Goal: Check status: Check status

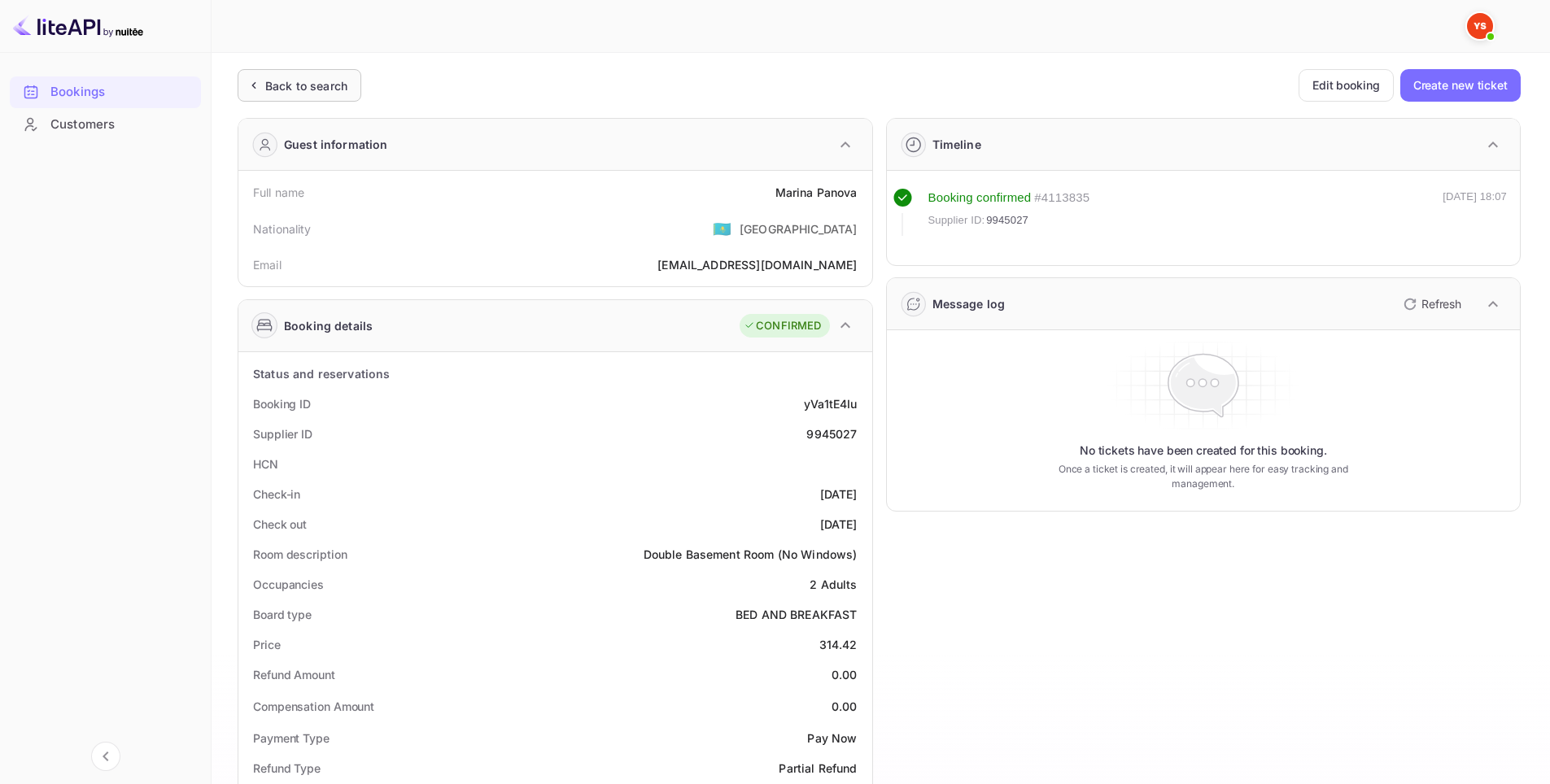
click at [350, 75] on div "Back to search" at bounding box center [299, 86] width 124 height 32
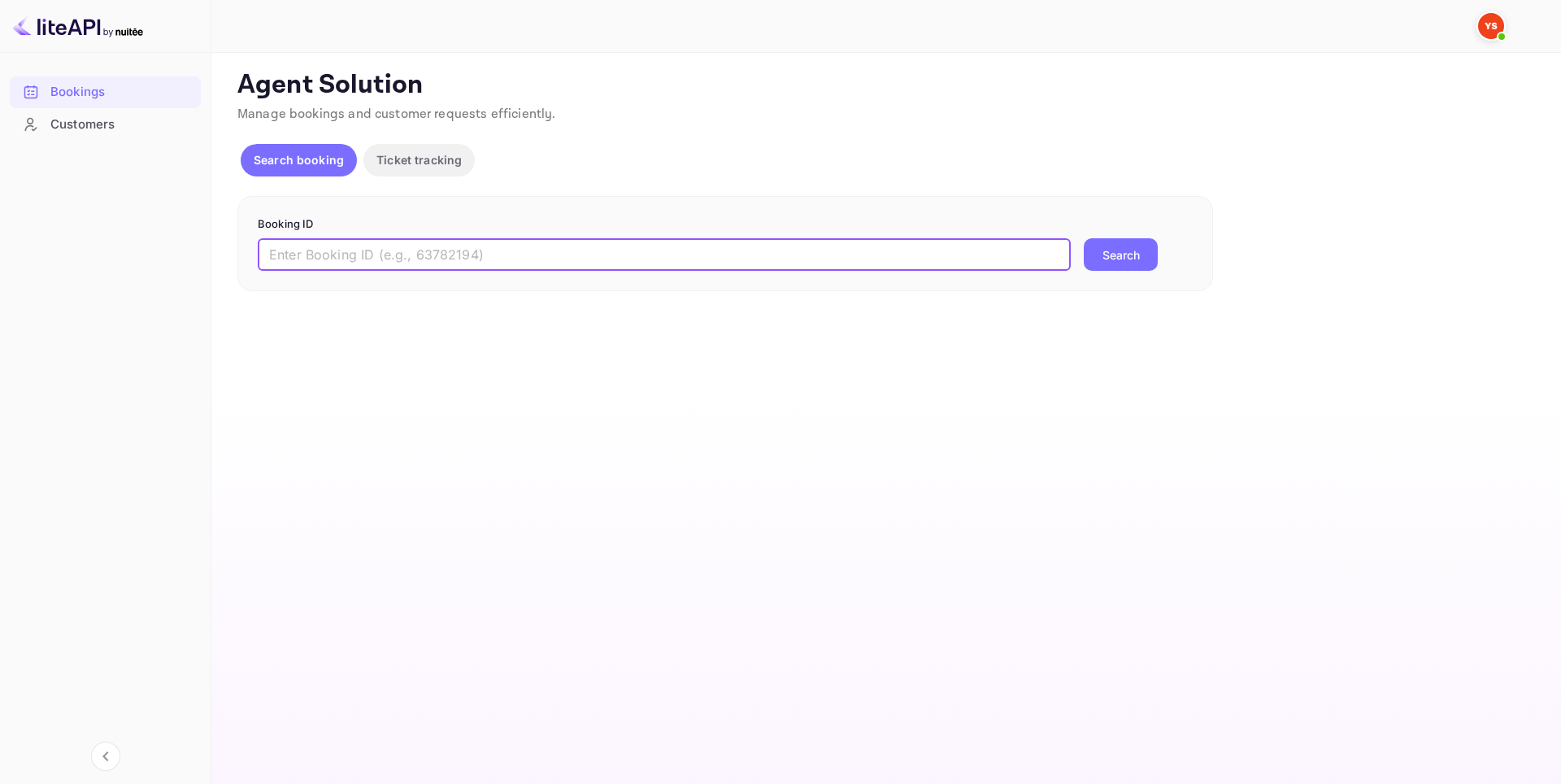
paste input "9269120"
type input "9269120"
click at [1091, 254] on button "Search" at bounding box center [1121, 254] width 74 height 32
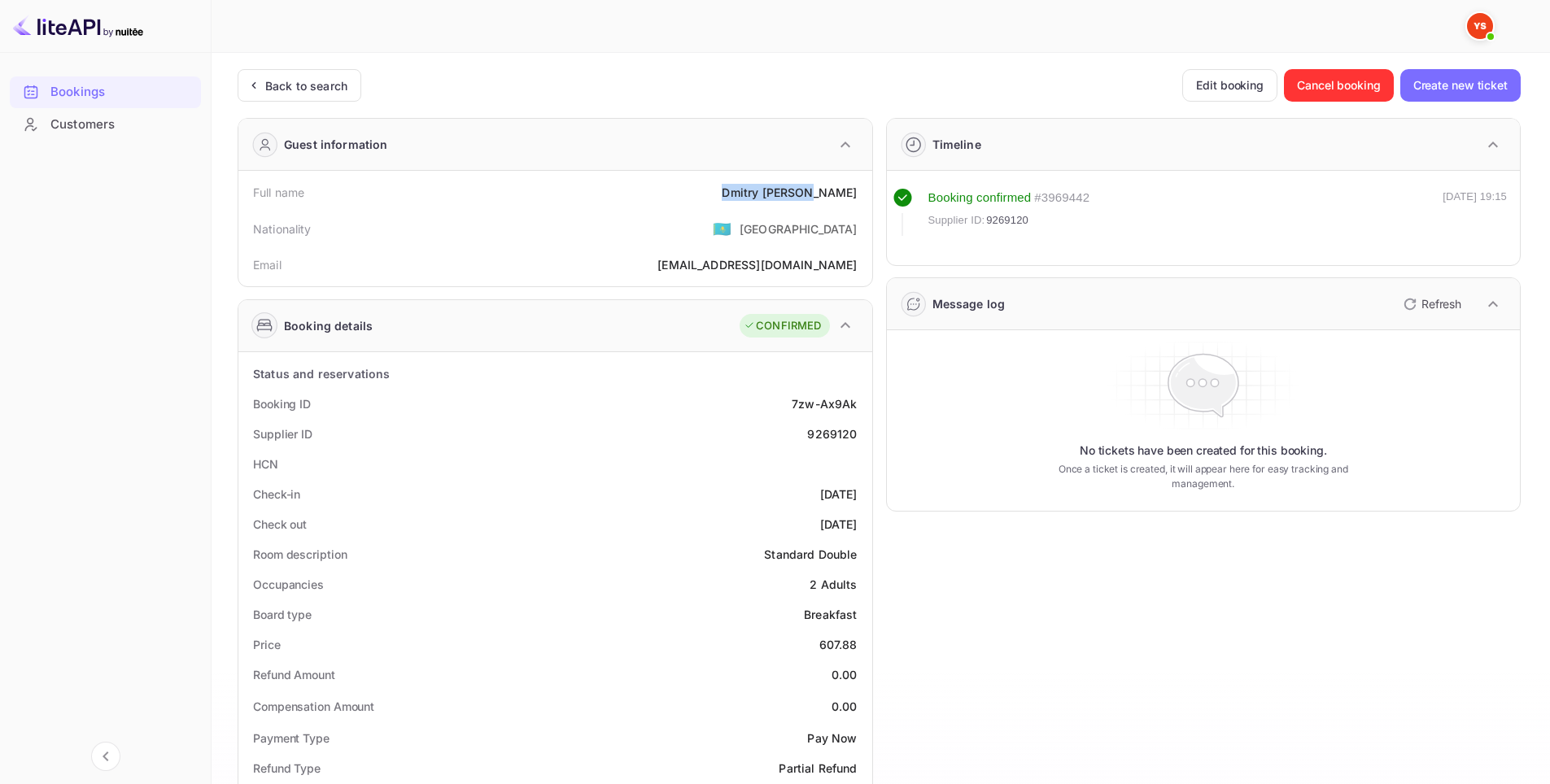
drag, startPoint x: 829, startPoint y: 194, endPoint x: 762, endPoint y: 188, distance: 67.3
click at [762, 188] on div "Full name [PERSON_NAME]" at bounding box center [555, 191] width 621 height 30
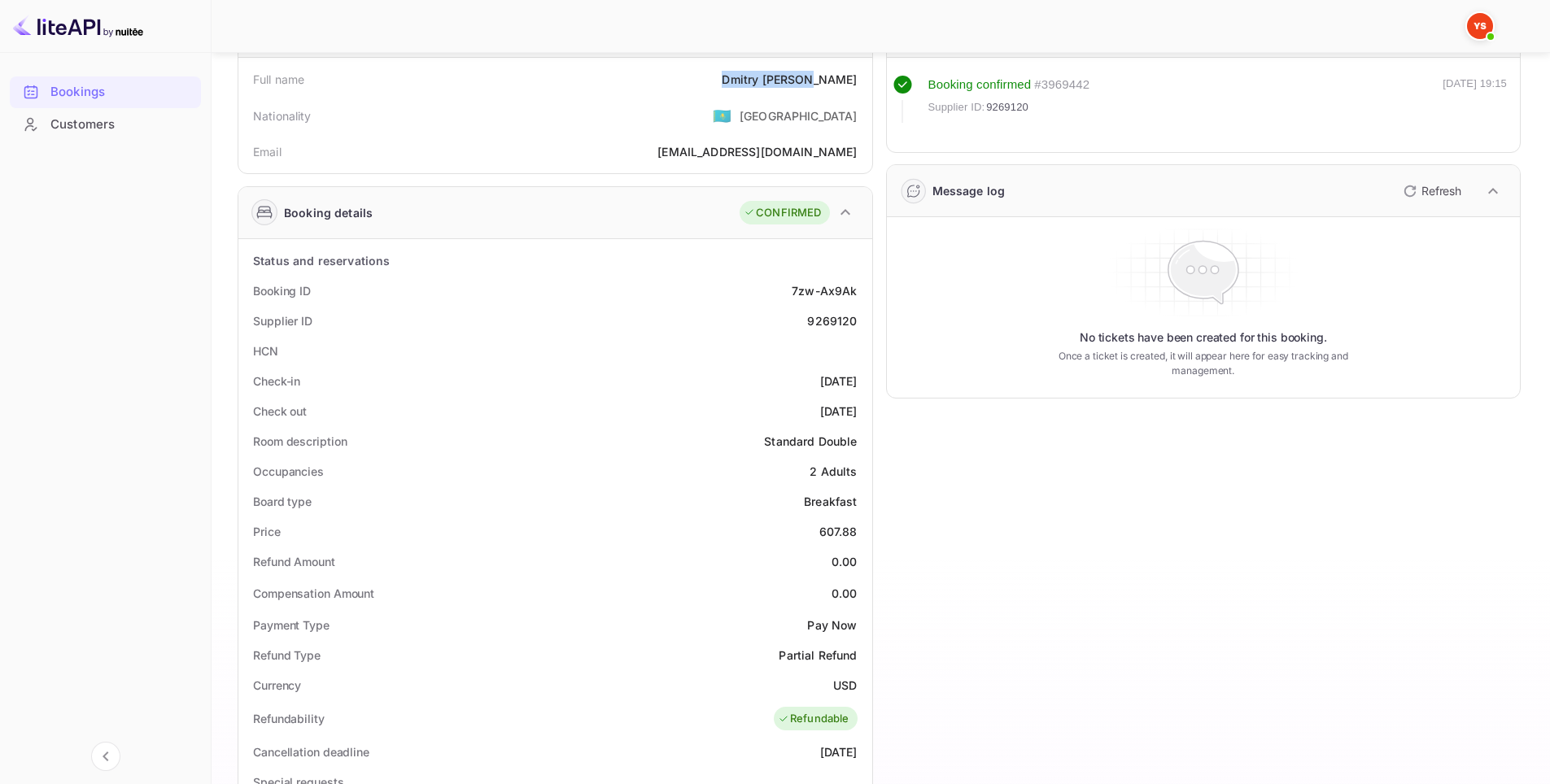
scroll to position [162, 0]
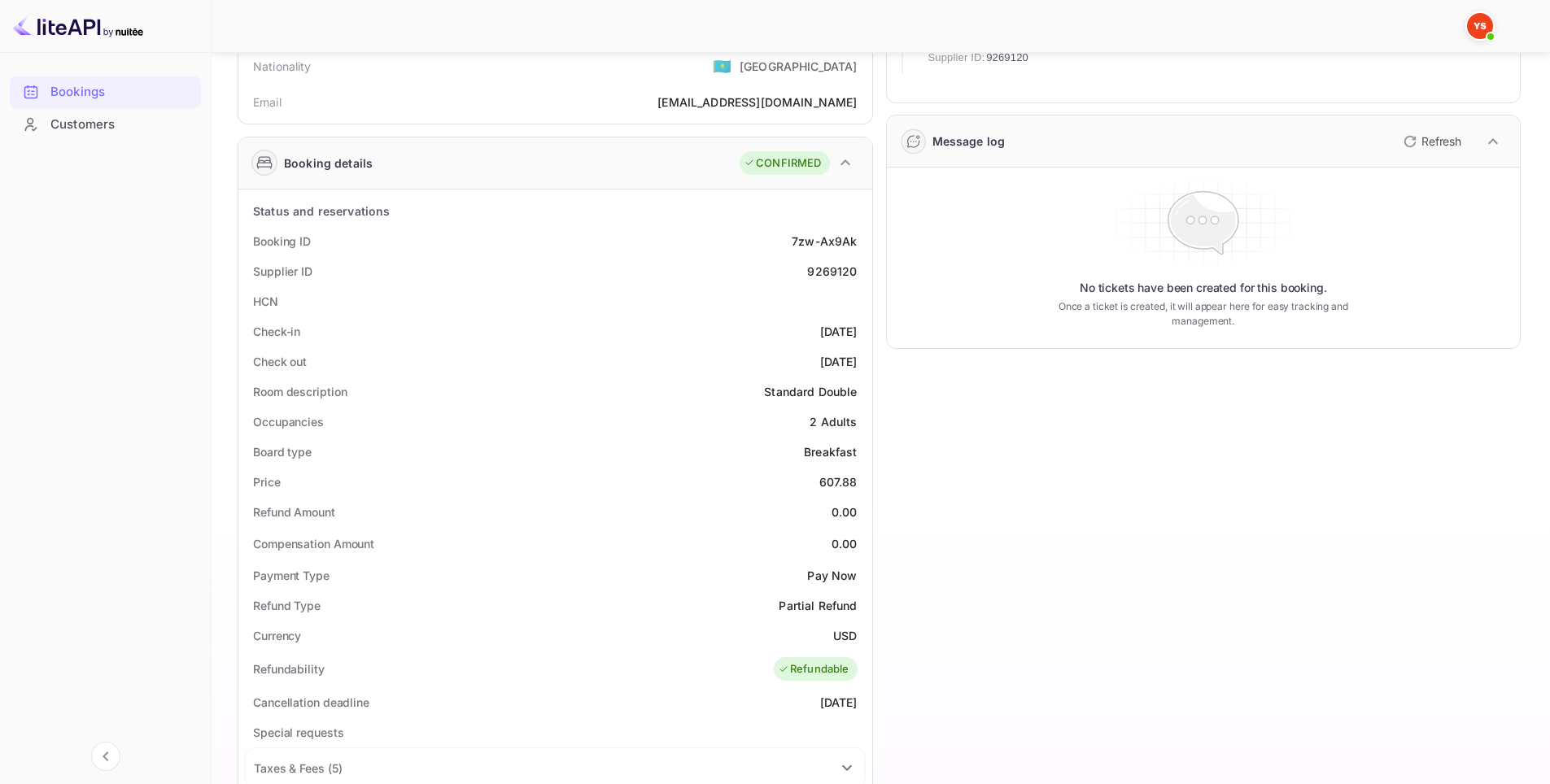
drag, startPoint x: 861, startPoint y: 339, endPoint x: 793, endPoint y: 341, distance: 68.0
click at [793, 341] on div "Check-in [DATE]" at bounding box center [555, 331] width 621 height 30
copy div "[DATE]"
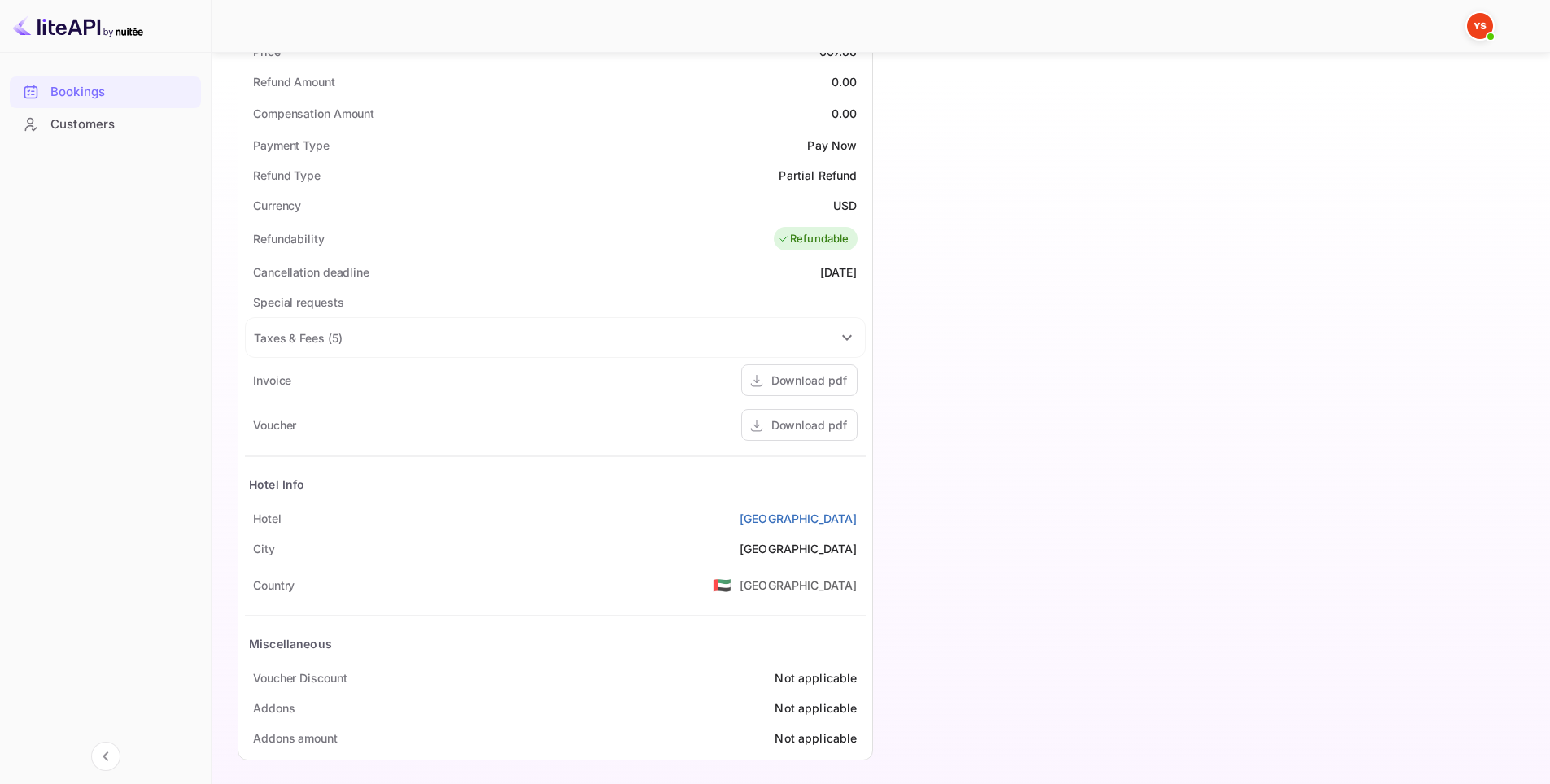
scroll to position [600, 0]
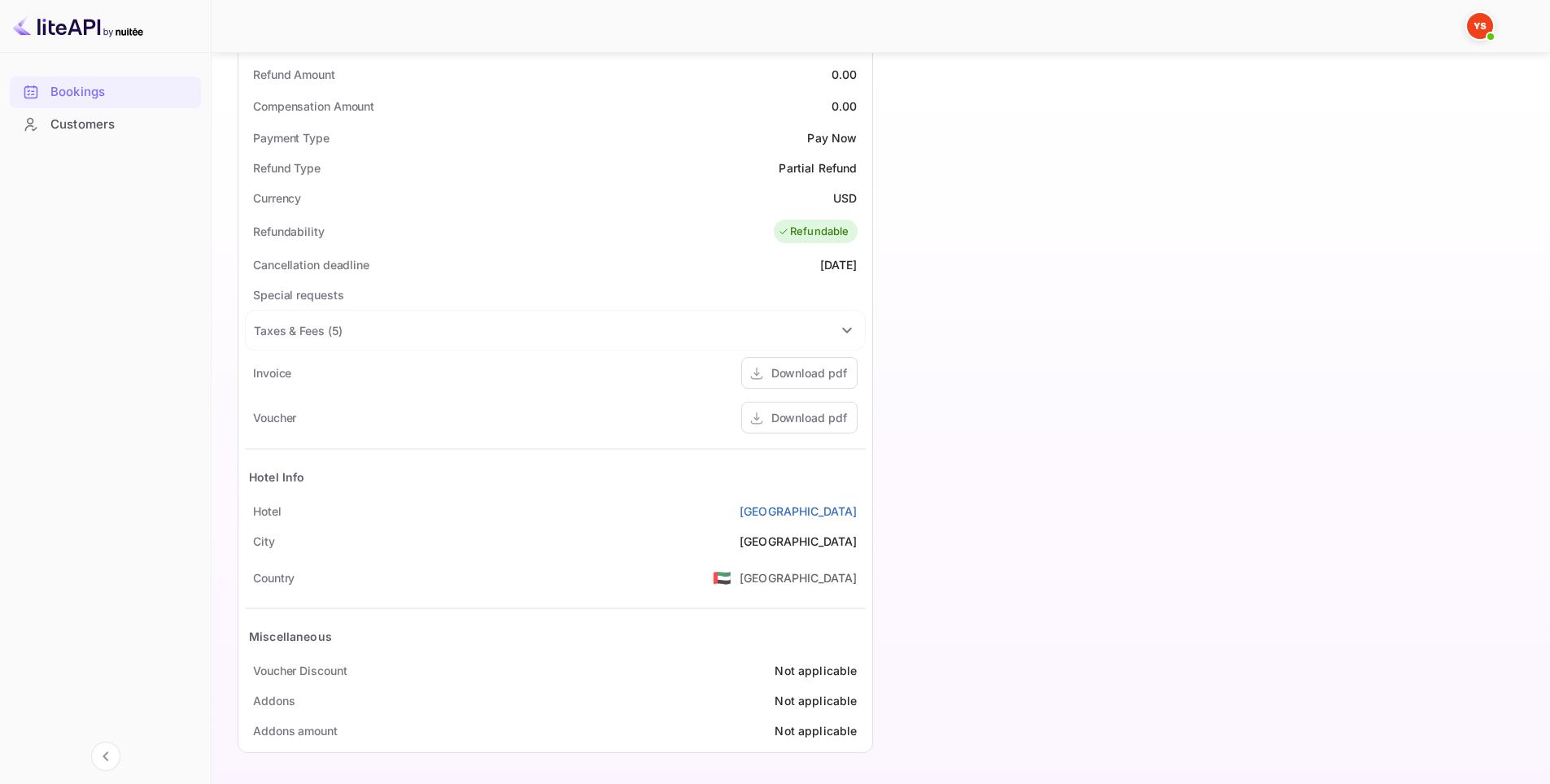
drag, startPoint x: 865, startPoint y: 512, endPoint x: 746, endPoint y: 506, distance: 119.2
click at [746, 506] on div "[GEOGRAPHIC_DATA]" at bounding box center [555, 511] width 621 height 30
copy link "[GEOGRAPHIC_DATA]"
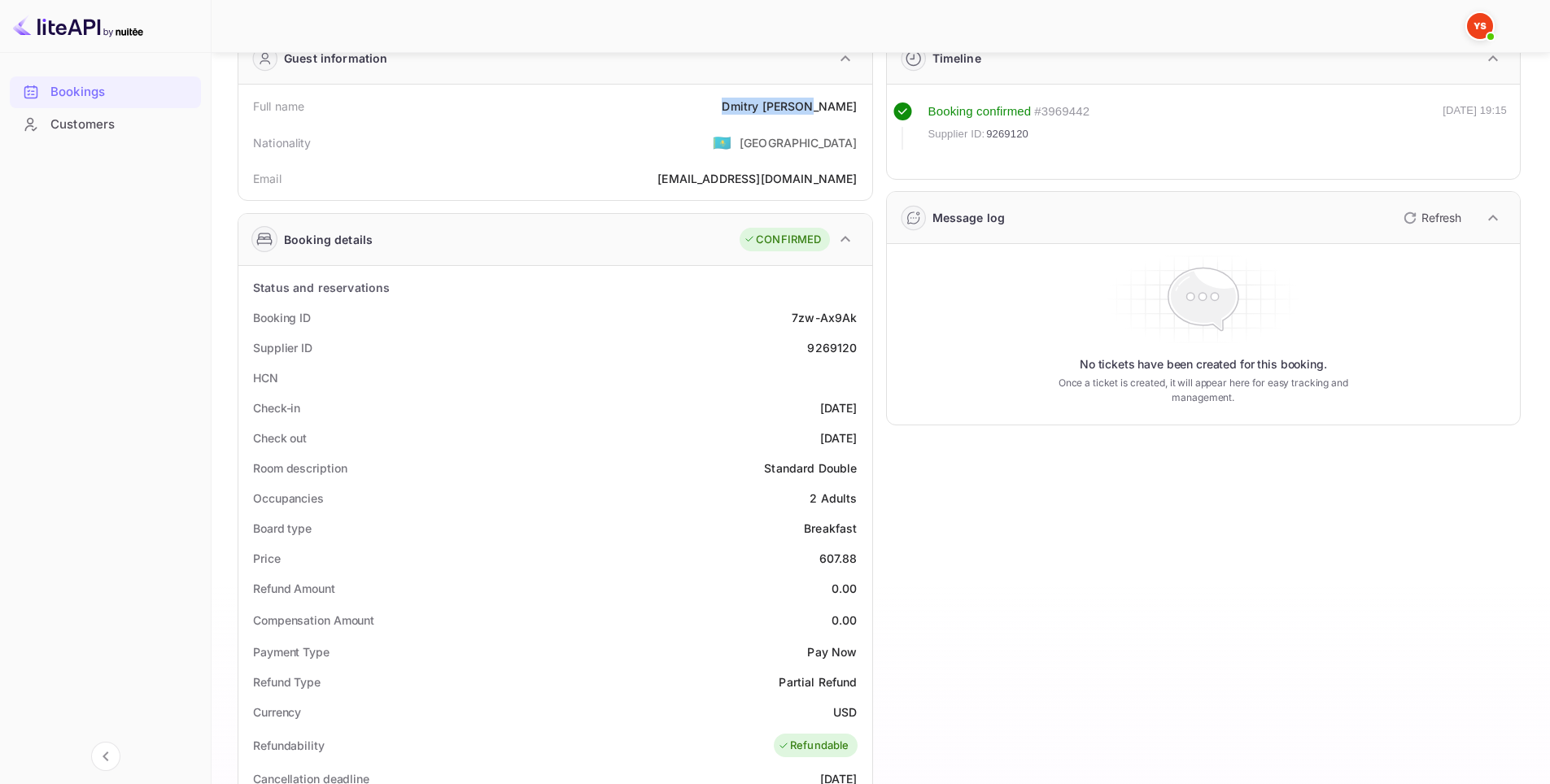
scroll to position [162, 0]
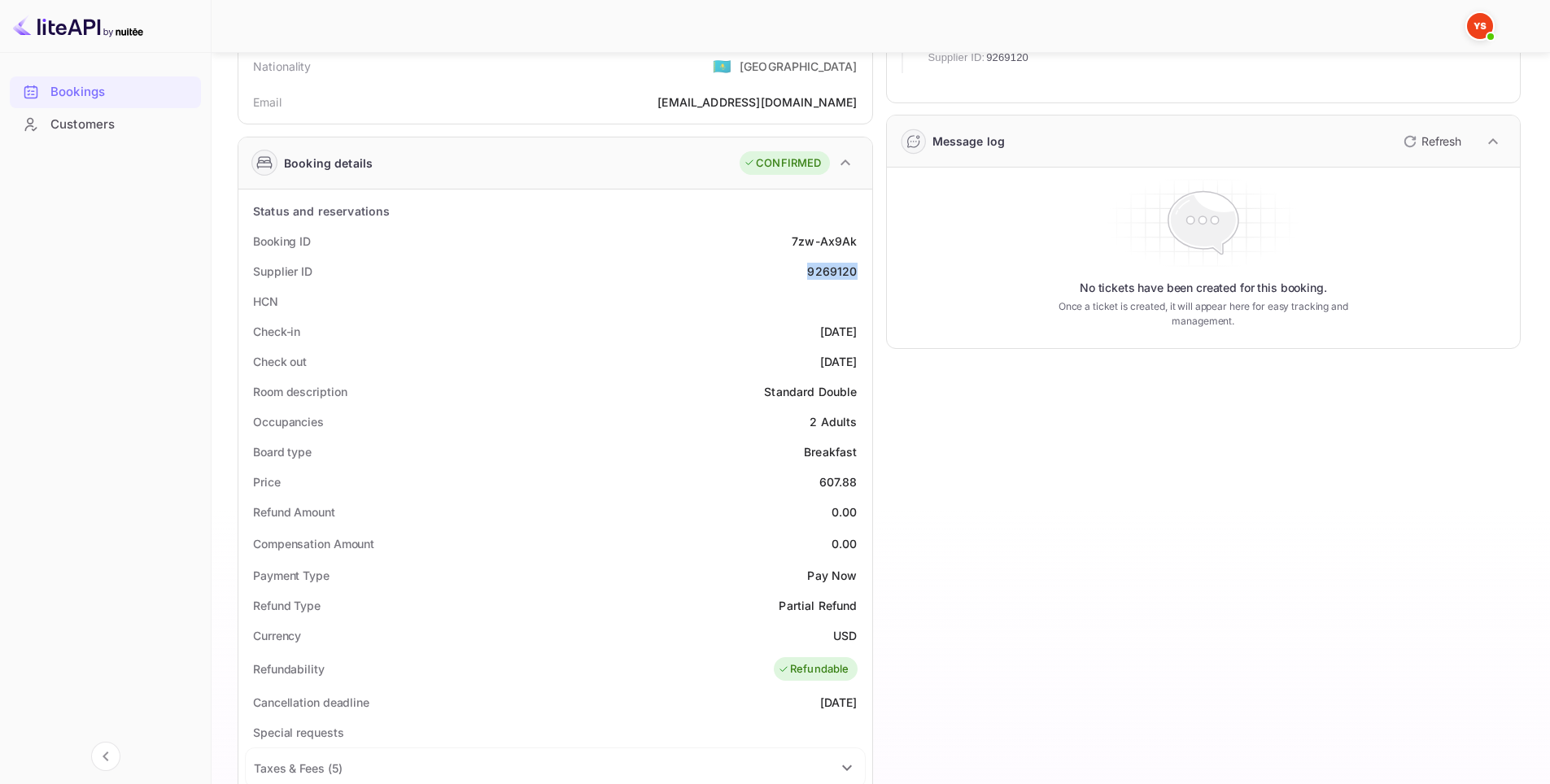
drag, startPoint x: 859, startPoint y: 270, endPoint x: 793, endPoint y: 268, distance: 66.0
click at [793, 268] on div "Supplier ID 9269120" at bounding box center [555, 271] width 621 height 30
copy div "9269120"
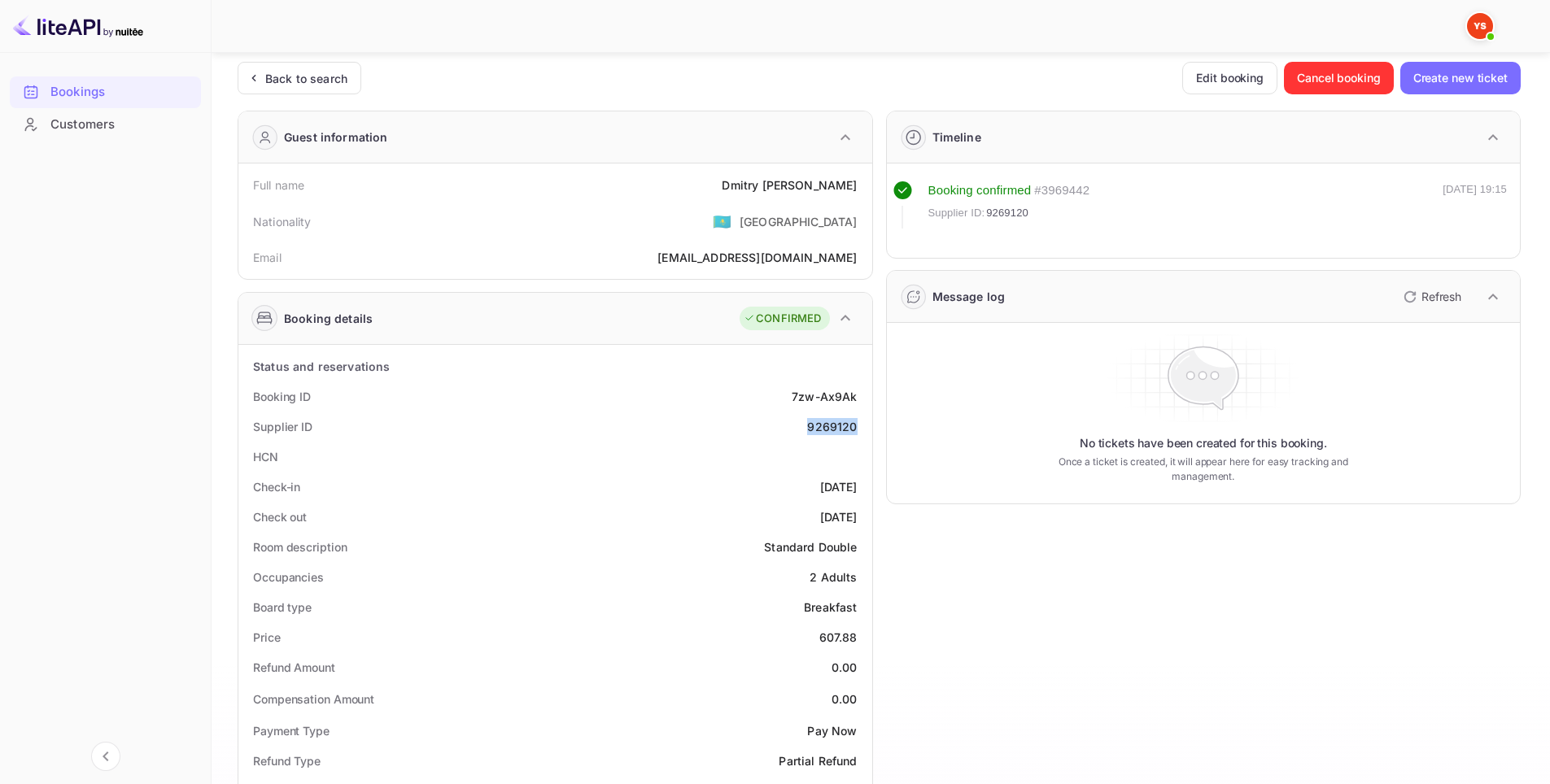
scroll to position [0, 0]
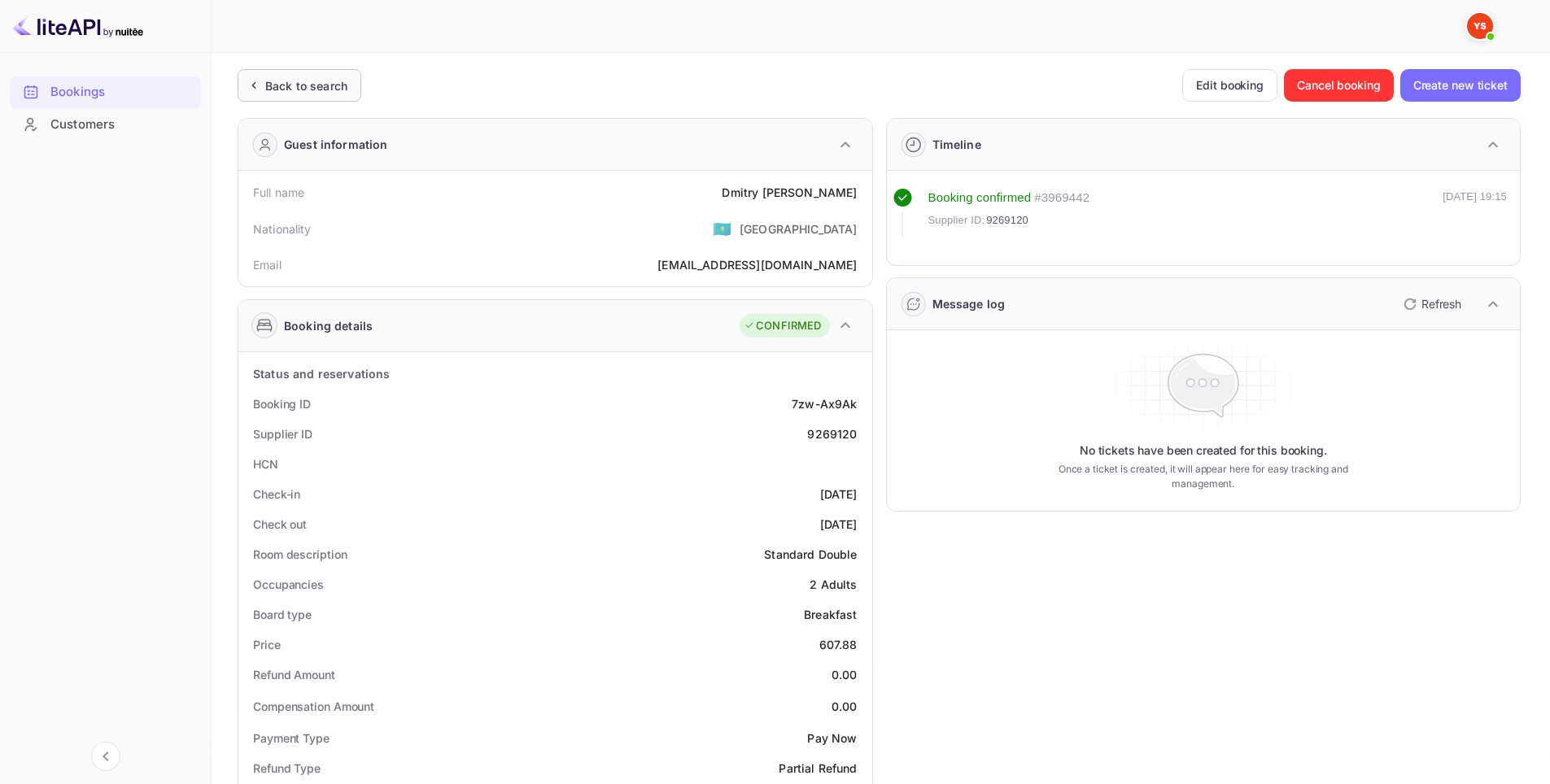
click at [279, 85] on div "Back to search" at bounding box center [306, 86] width 82 height 17
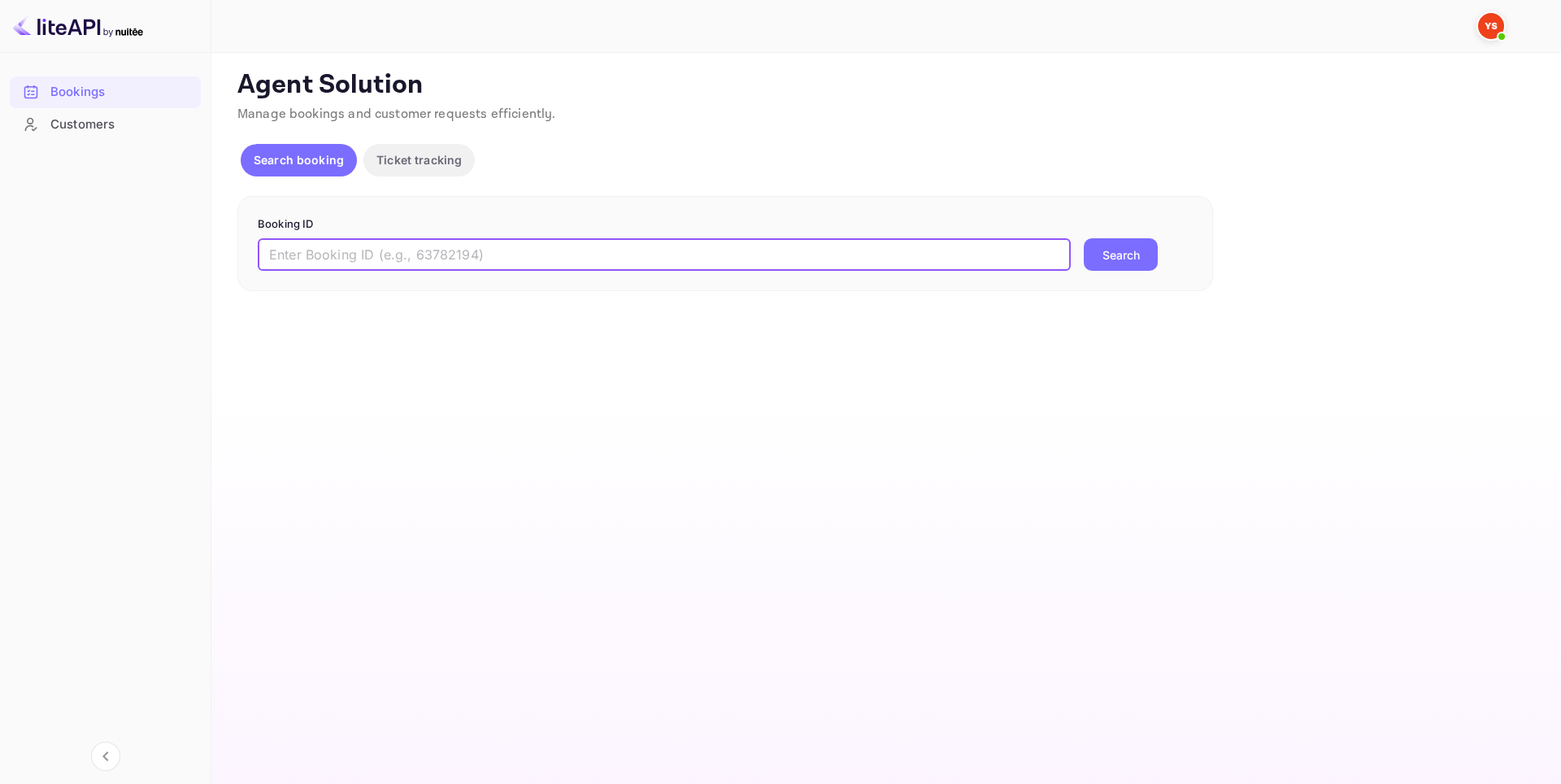
paste input "9848112"
type input "9848112"
click at [1141, 258] on button "Search" at bounding box center [1121, 254] width 74 height 32
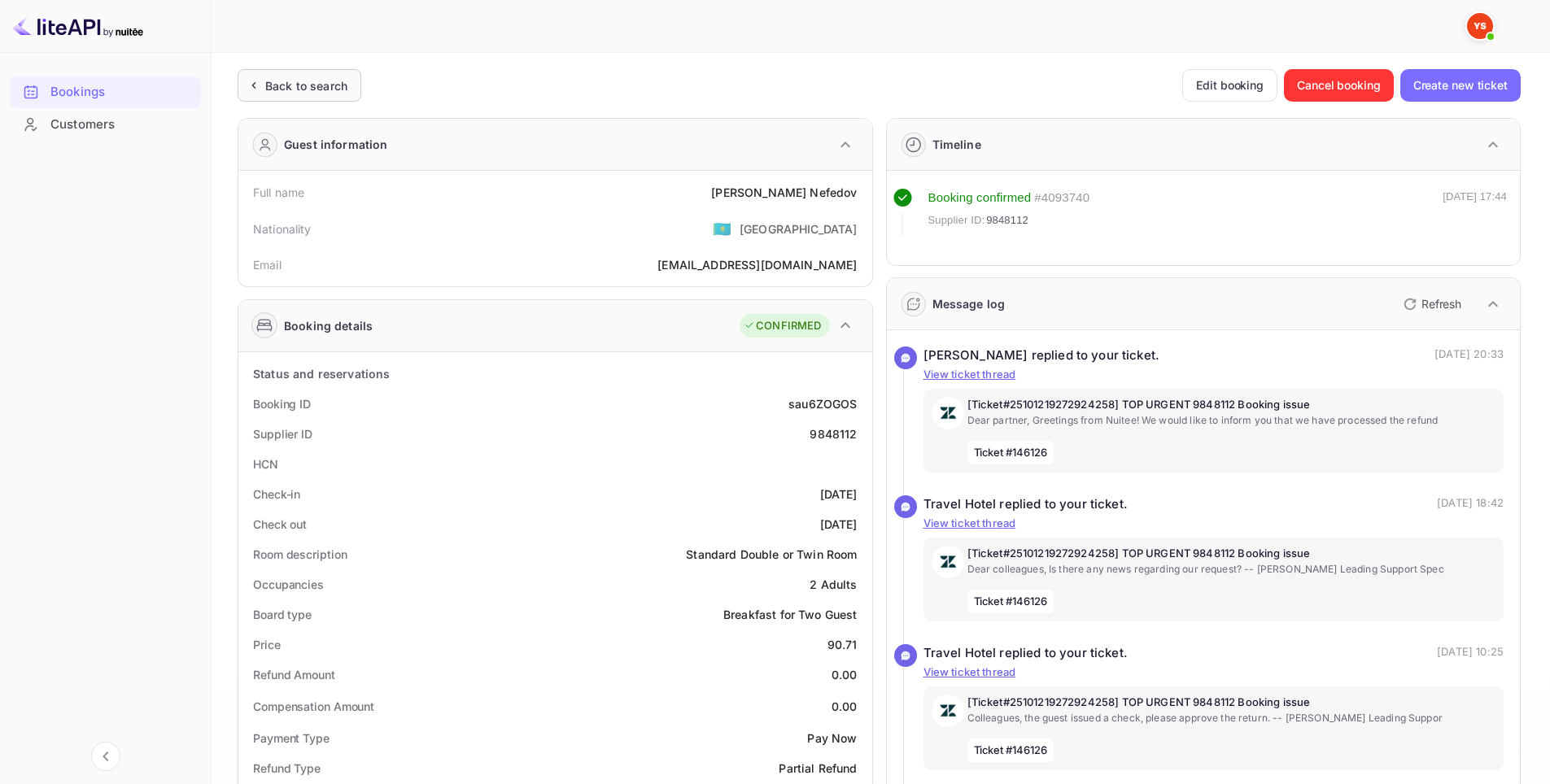
click at [273, 89] on div "Back to search" at bounding box center [306, 86] width 82 height 17
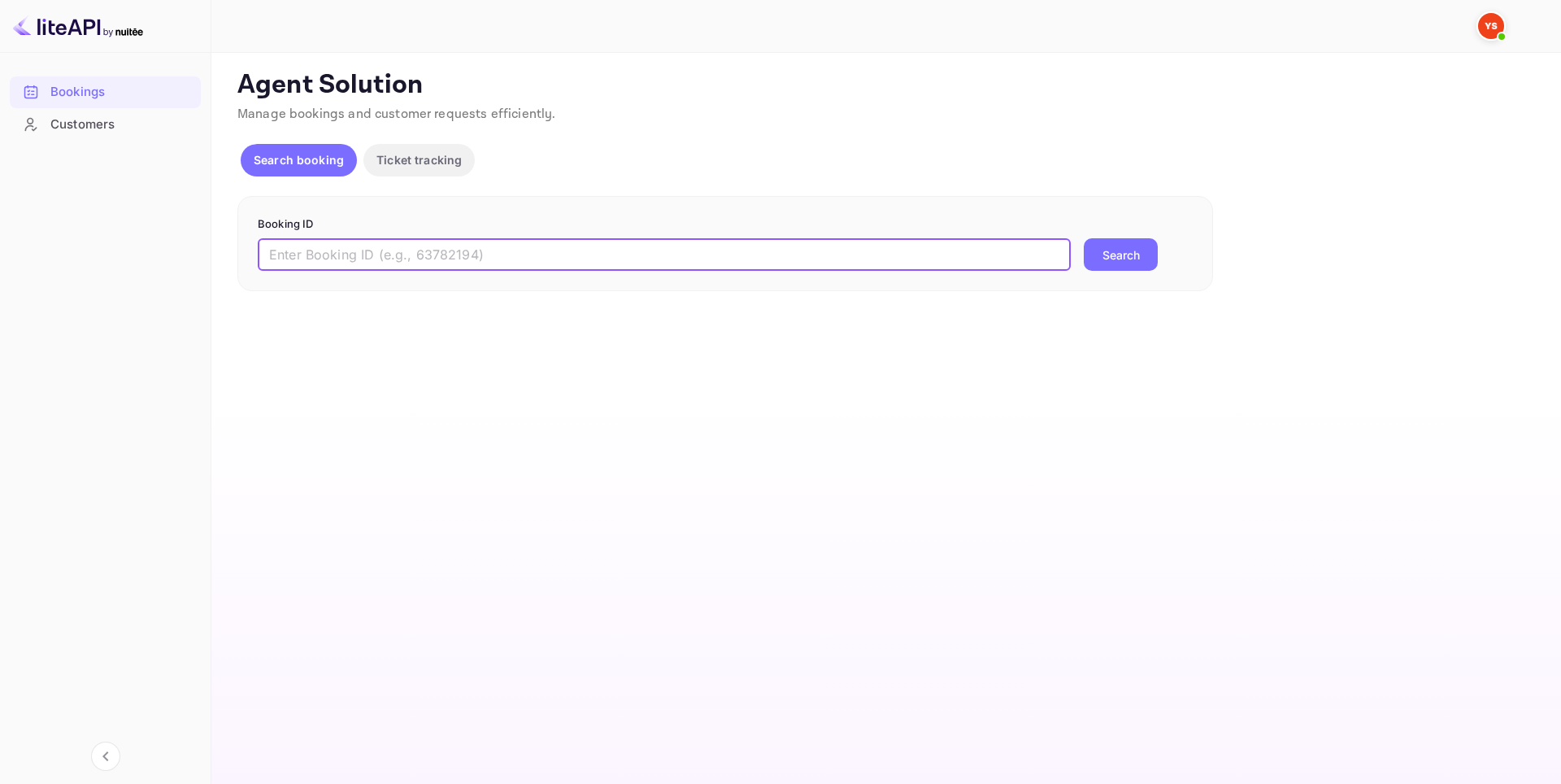
paste input "9848112"
type input "9848112"
click at [1108, 263] on button "Search" at bounding box center [1121, 254] width 74 height 32
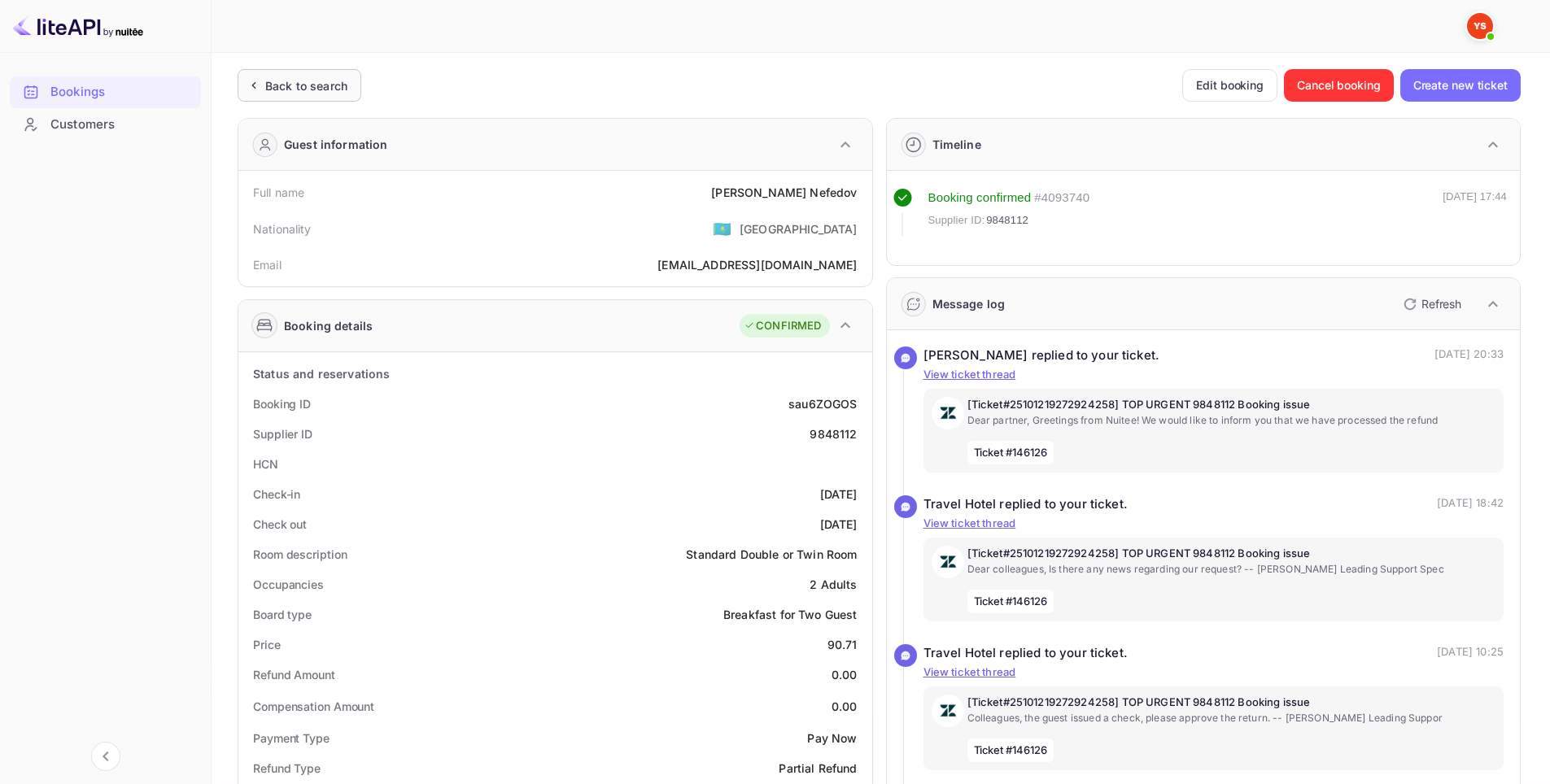
click at [279, 88] on div "Back to search" at bounding box center [306, 86] width 82 height 17
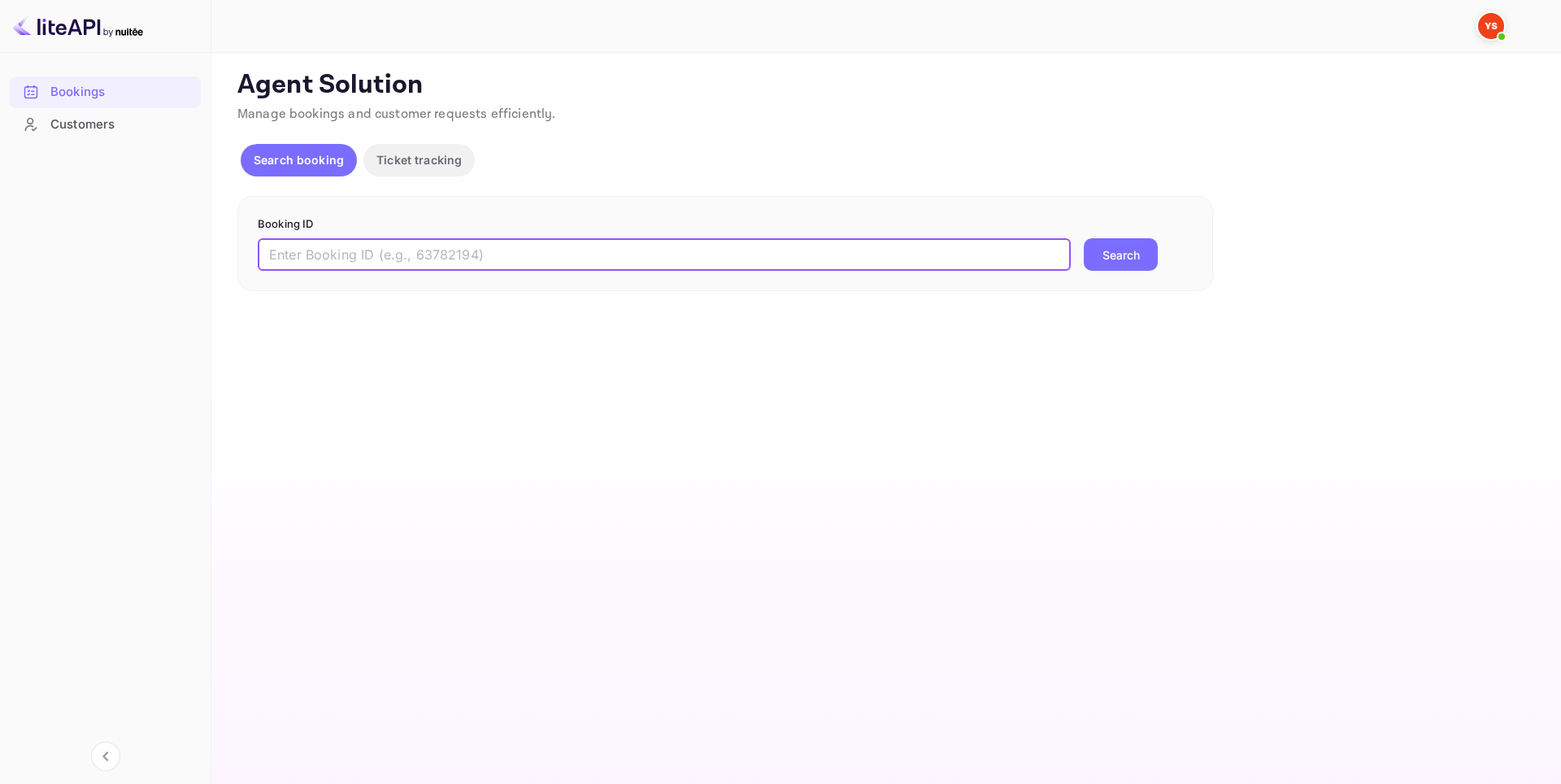
paste input "9852099"
type input "9852099"
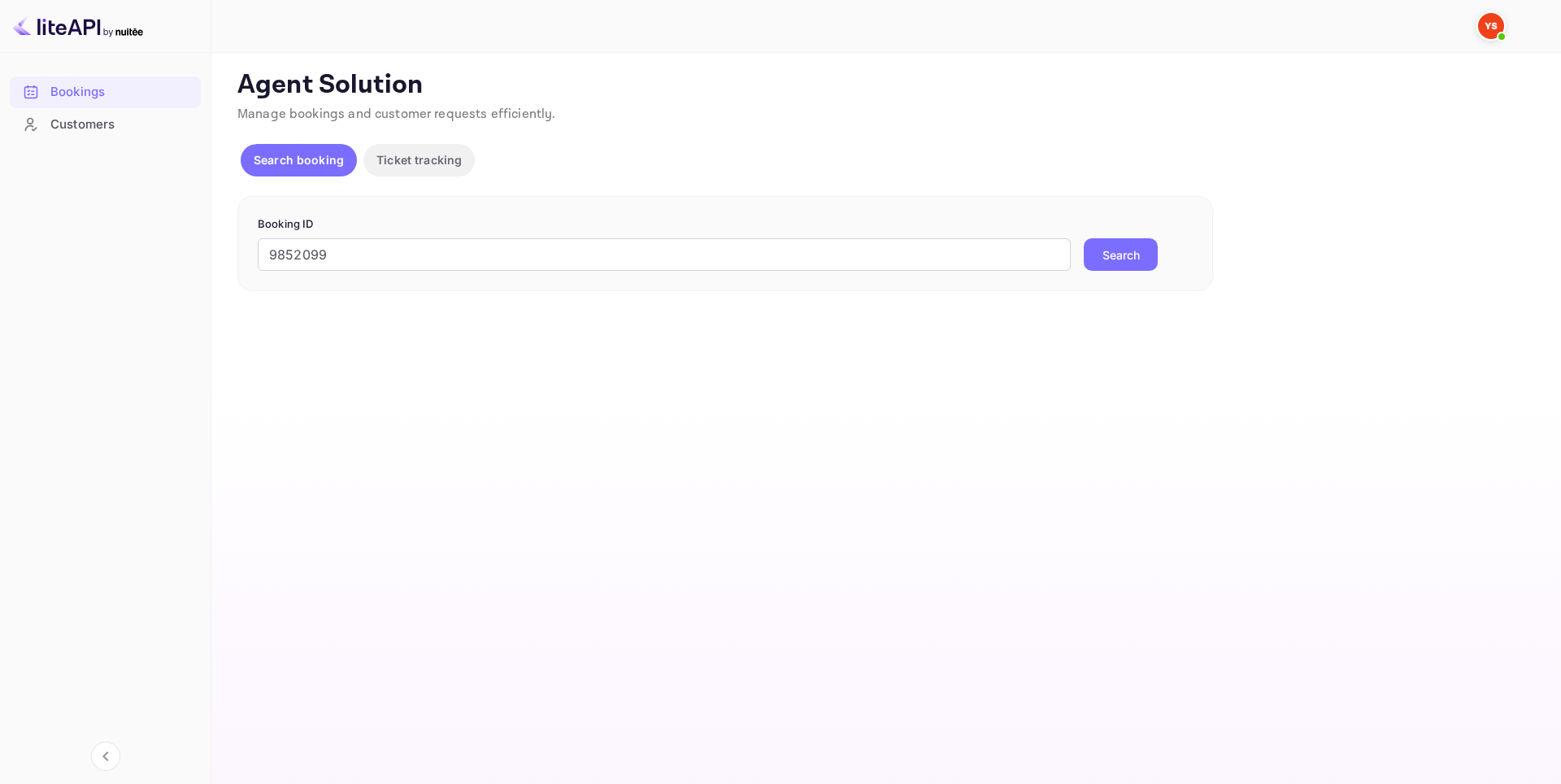
click at [1128, 263] on button "Search" at bounding box center [1121, 254] width 74 height 32
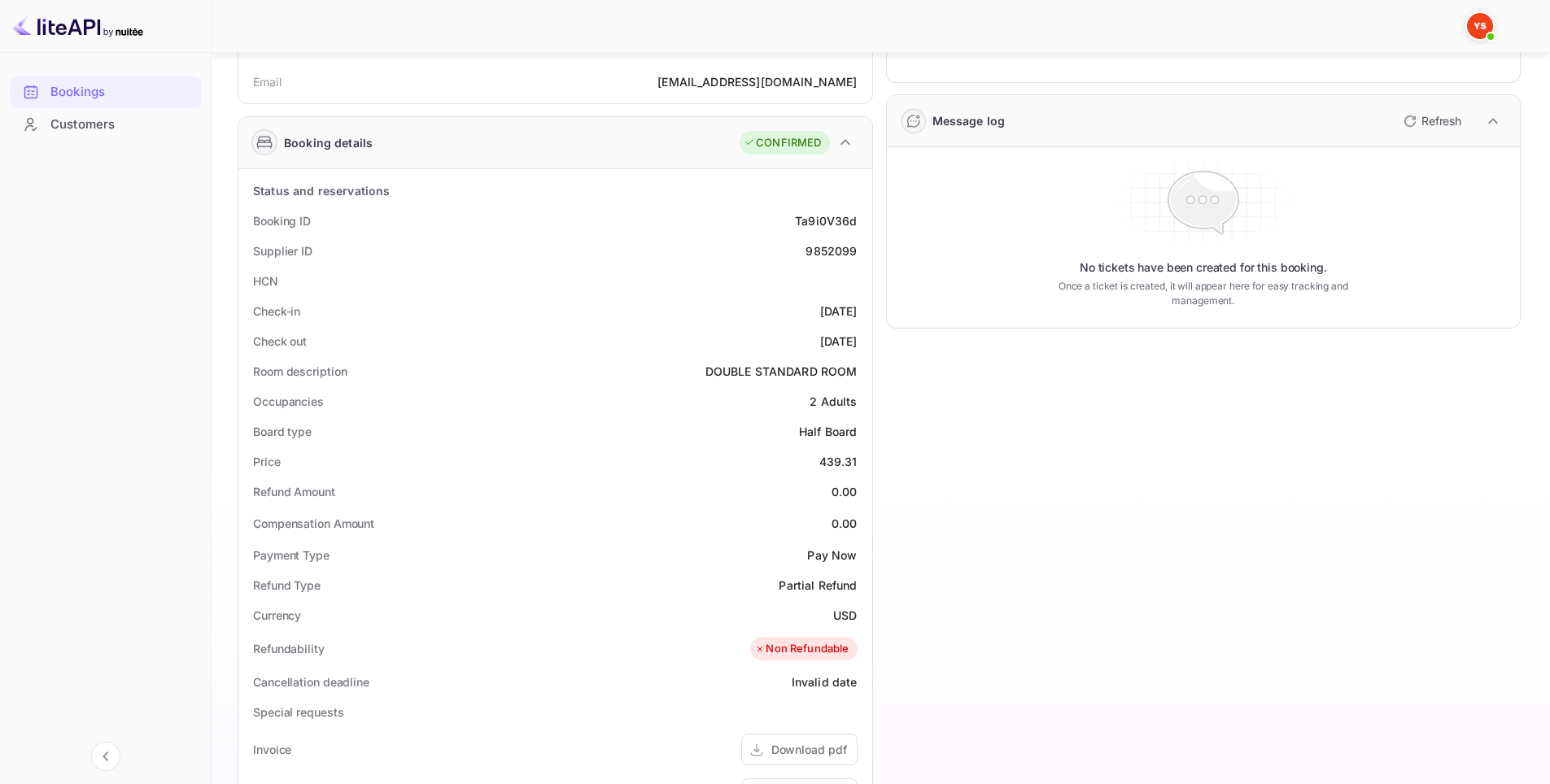
scroll to position [81, 0]
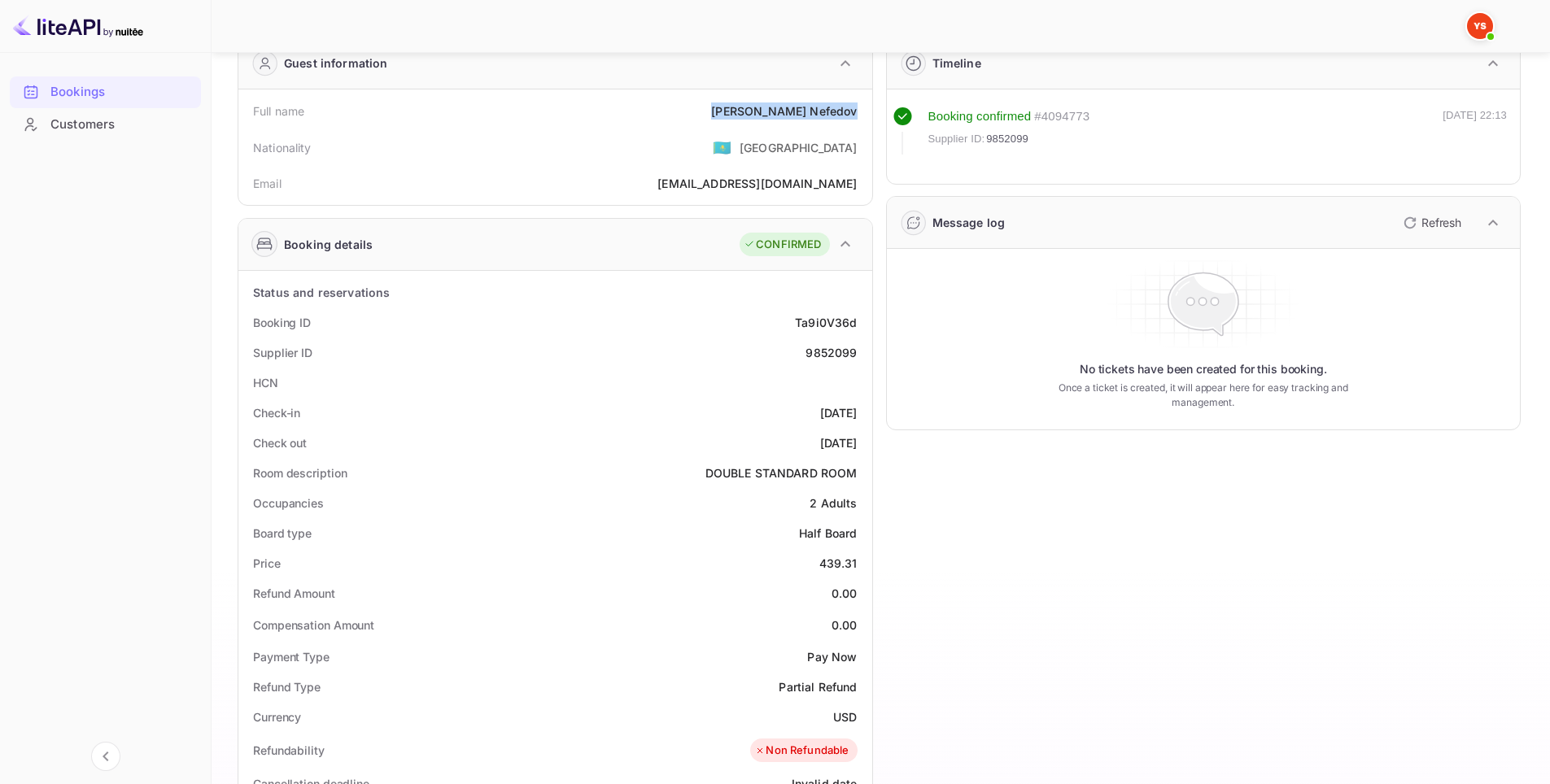
drag, startPoint x: 858, startPoint y: 116, endPoint x: 773, endPoint y: 117, distance: 85.0
click at [773, 117] on div "Full name [PERSON_NAME]" at bounding box center [555, 110] width 621 height 30
copy div "[PERSON_NAME]"
drag, startPoint x: 860, startPoint y: 416, endPoint x: 790, endPoint y: 415, distance: 70.0
click at [790, 415] on div "Check-in [DATE]" at bounding box center [555, 412] width 621 height 30
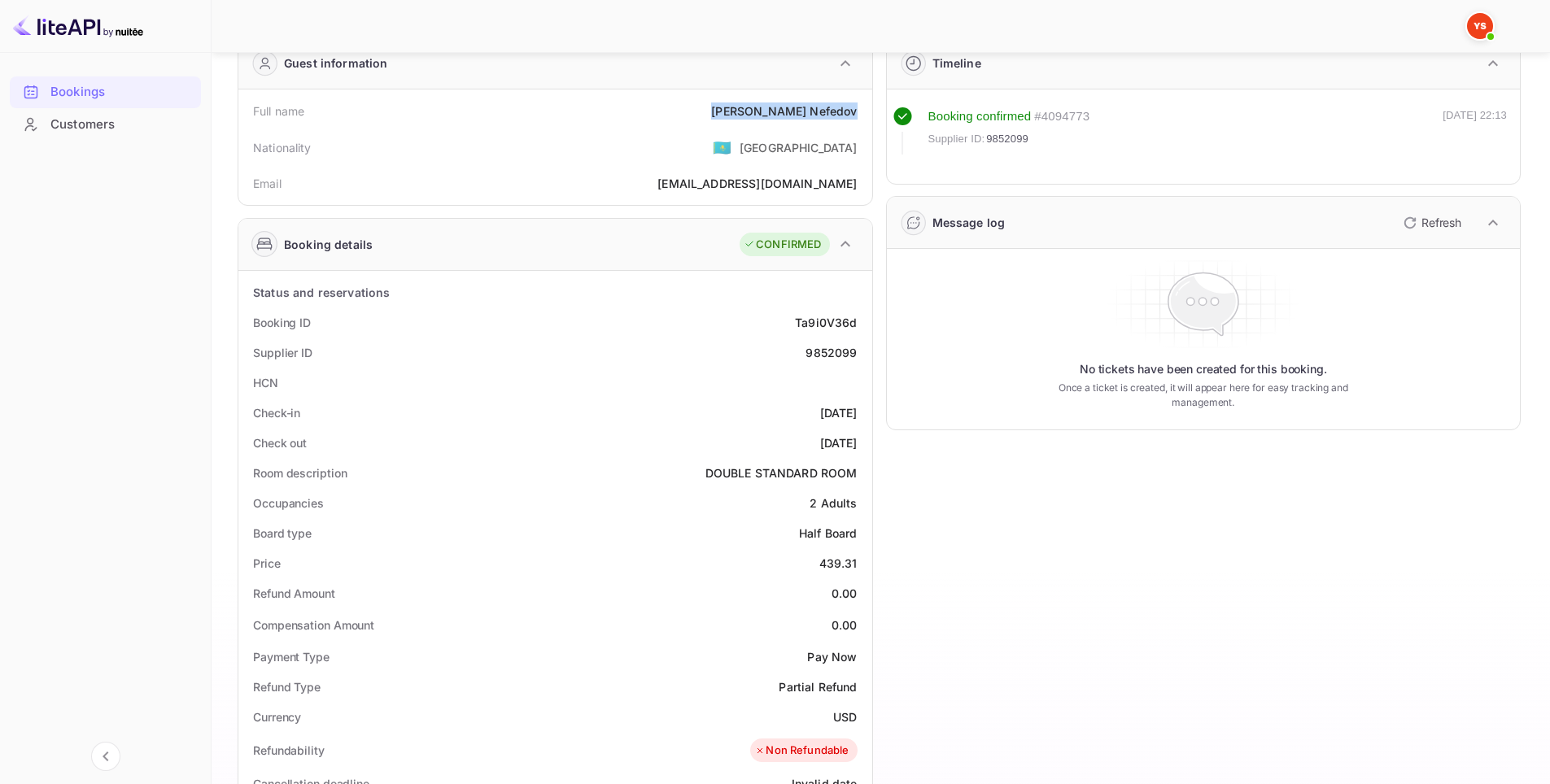
copy div "[DATE]"
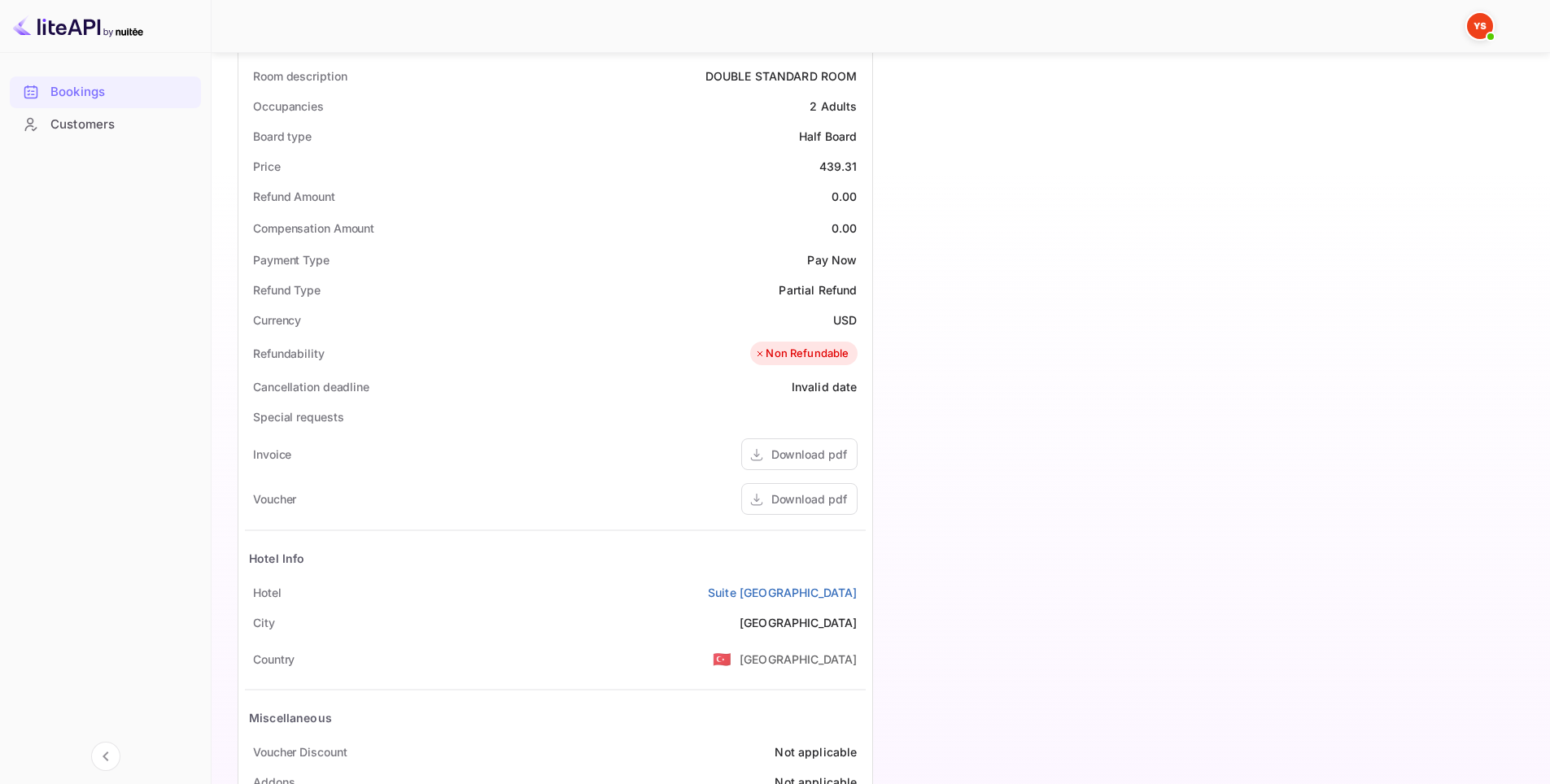
scroll to position [559, 0]
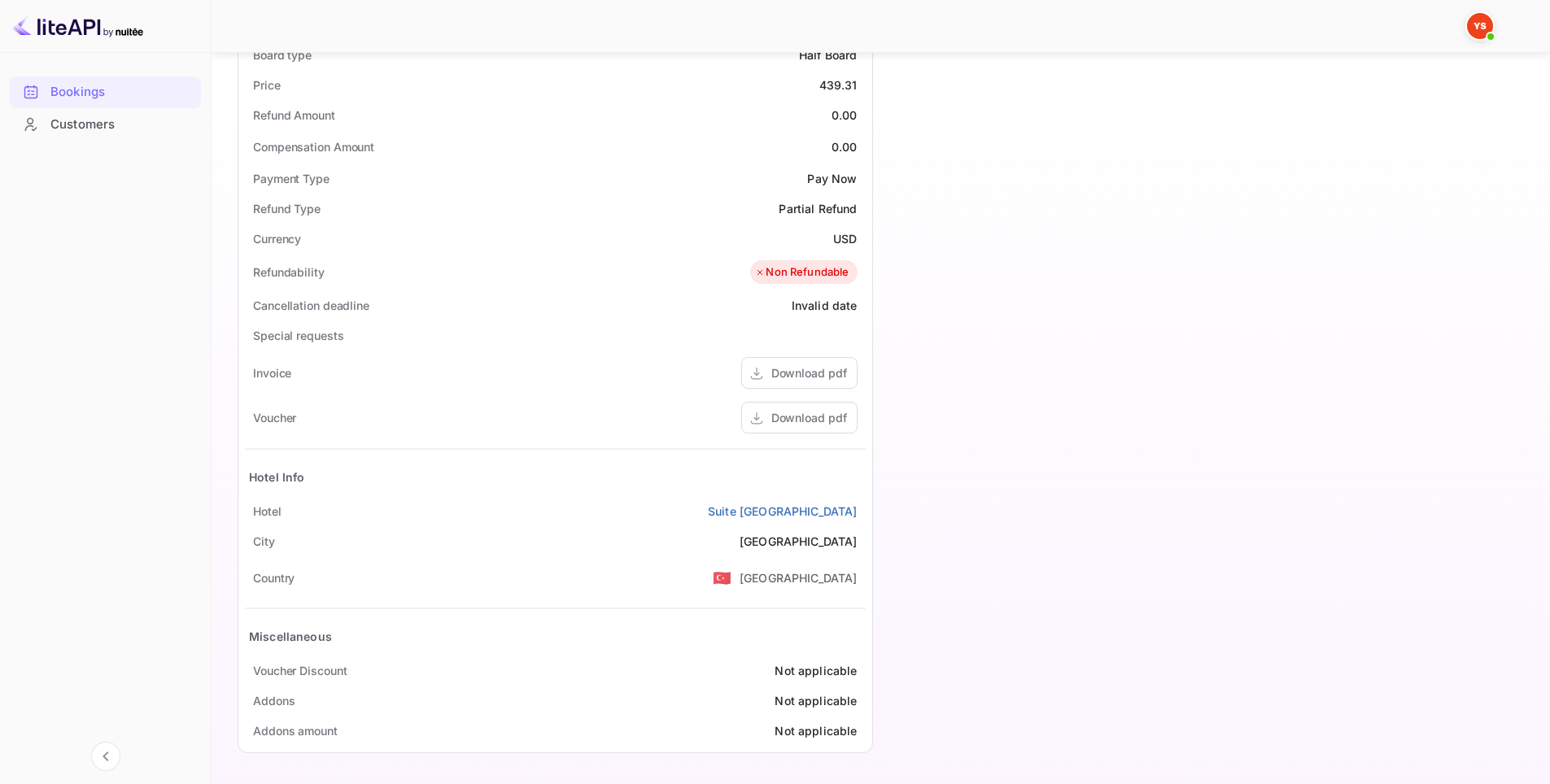
click at [1123, 512] on div "Timeline Booking confirmed # 4094773 Supplier ID: 9852099 [DATE] 22:13 Message …" at bounding box center [1197, 154] width 648 height 1219
drag, startPoint x: 860, startPoint y: 512, endPoint x: 746, endPoint y: 508, distance: 114.1
click at [746, 508] on div "[GEOGRAPHIC_DATA]" at bounding box center [555, 511] width 621 height 30
copy link "Suite [GEOGRAPHIC_DATA]"
